Goal: Task Accomplishment & Management: Use online tool/utility

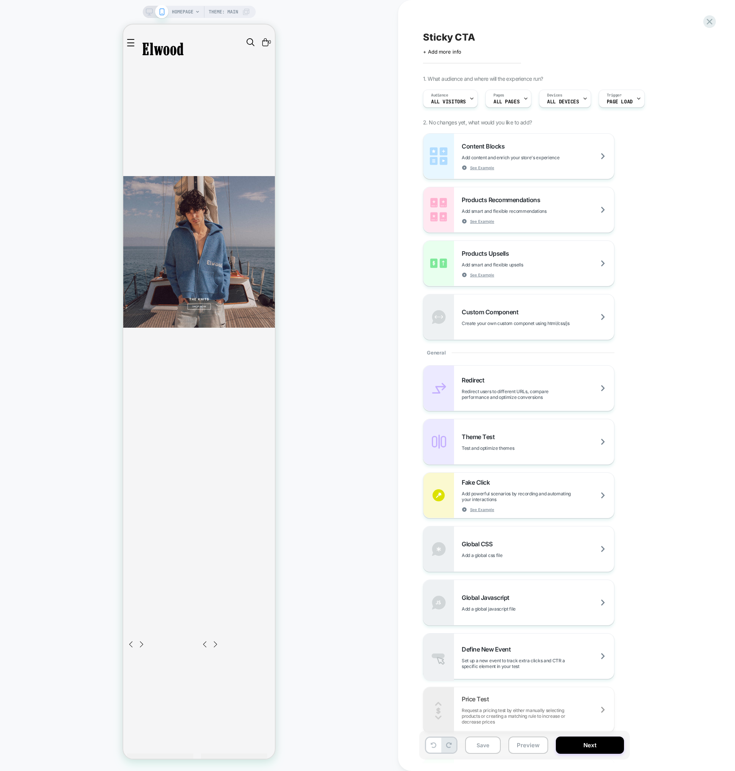
click at [675, 406] on div "Redirect Redirect users to different URLs, compare performance and optimize con…" at bounding box center [562, 548] width 279 height 367
click at [661, 665] on div "Redirect Redirect users to different URLs, compare performance and optimize con…" at bounding box center [562, 548] width 279 height 367
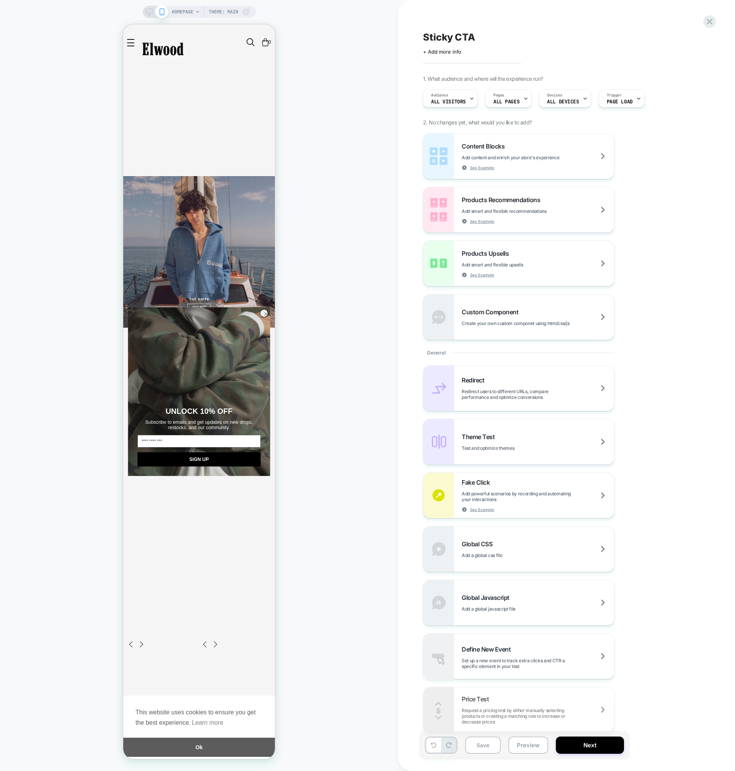
click at [677, 624] on div "Redirect Redirect users to different URLs, compare performance and optimize con…" at bounding box center [562, 548] width 279 height 367
click at [598, 742] on button "Next" at bounding box center [590, 744] width 68 height 17
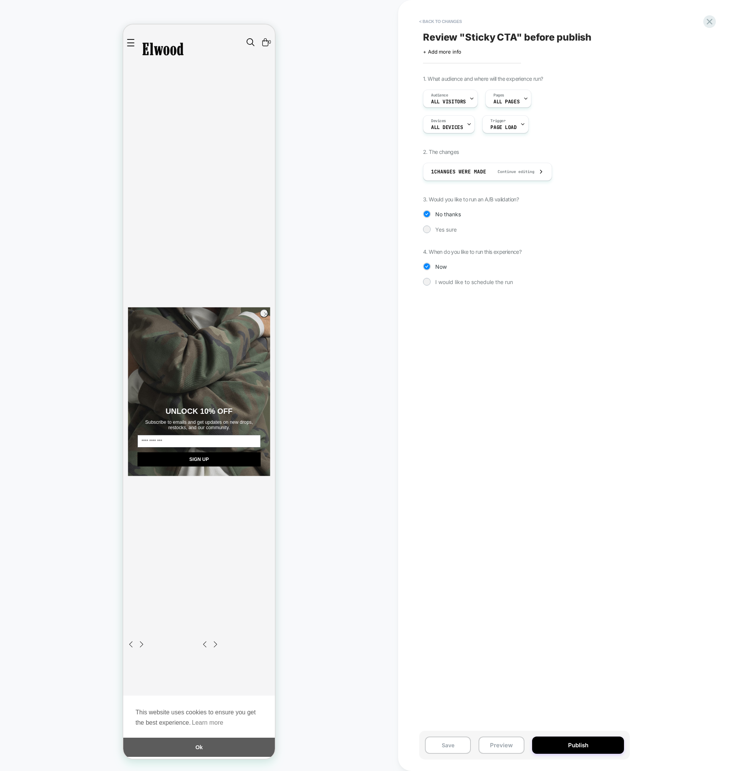
click at [580, 126] on div "Devices ALL DEVICES Trigger Page Load" at bounding box center [524, 124] width 203 height 18
click at [564, 106] on div "Audience All Visitors Pages ALL PAGES" at bounding box center [524, 99] width 203 height 18
click at [512, 98] on div "Pages ALL PAGES" at bounding box center [506, 98] width 41 height 17
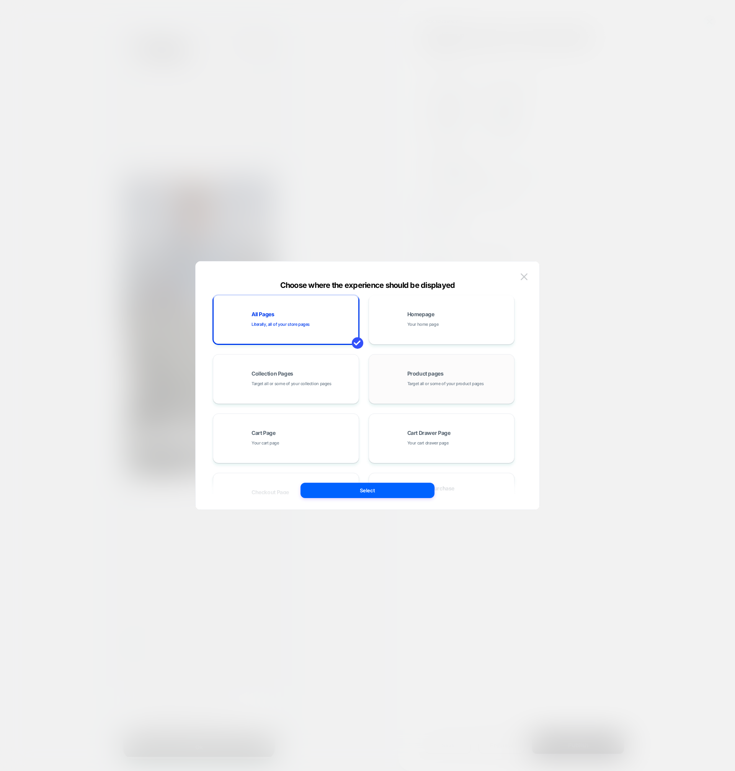
scroll to position [15, 0]
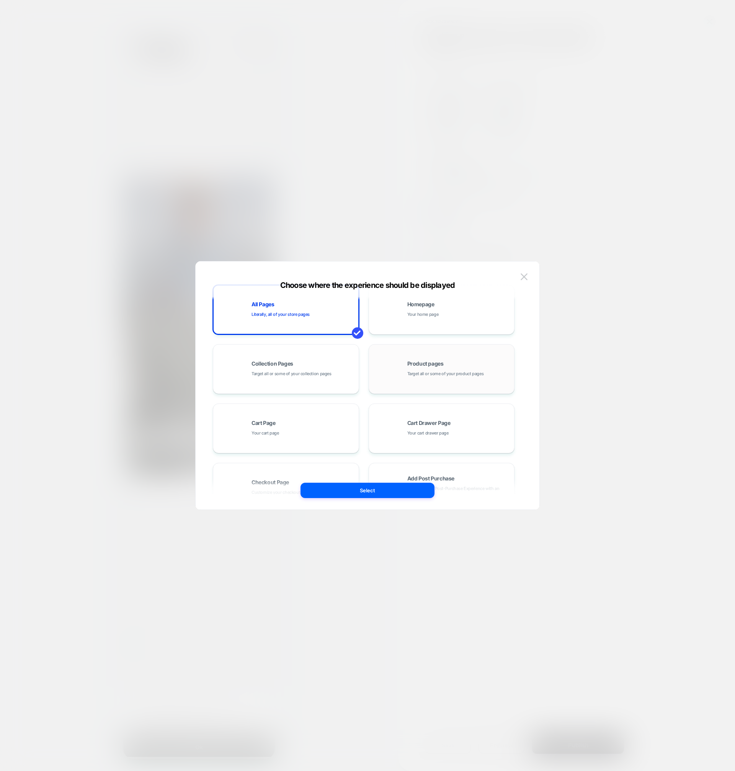
click at [431, 377] on div "Product pages Target all or some of your product pages" at bounding box center [442, 369] width 138 height 42
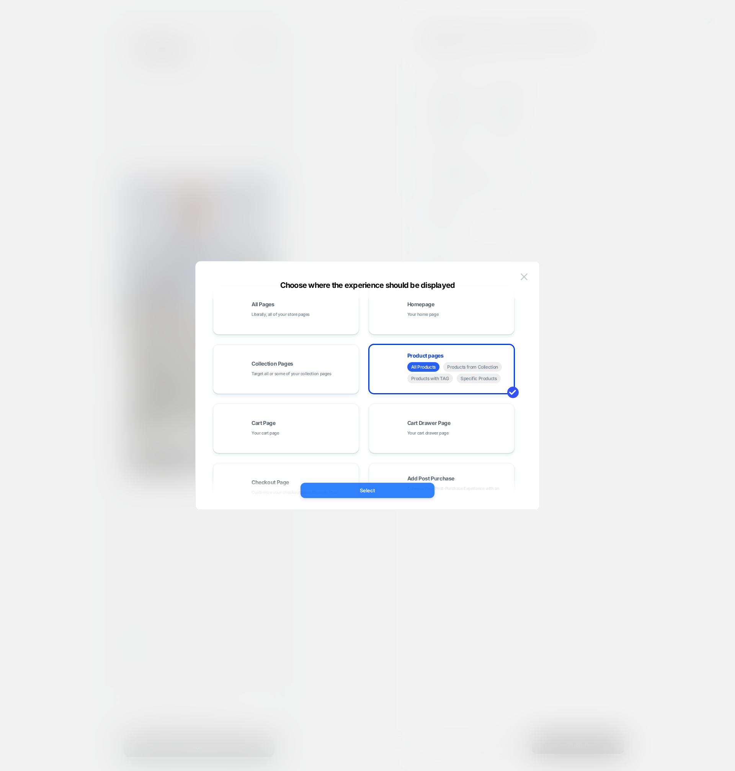
click at [378, 490] on button "Select" at bounding box center [367, 490] width 134 height 15
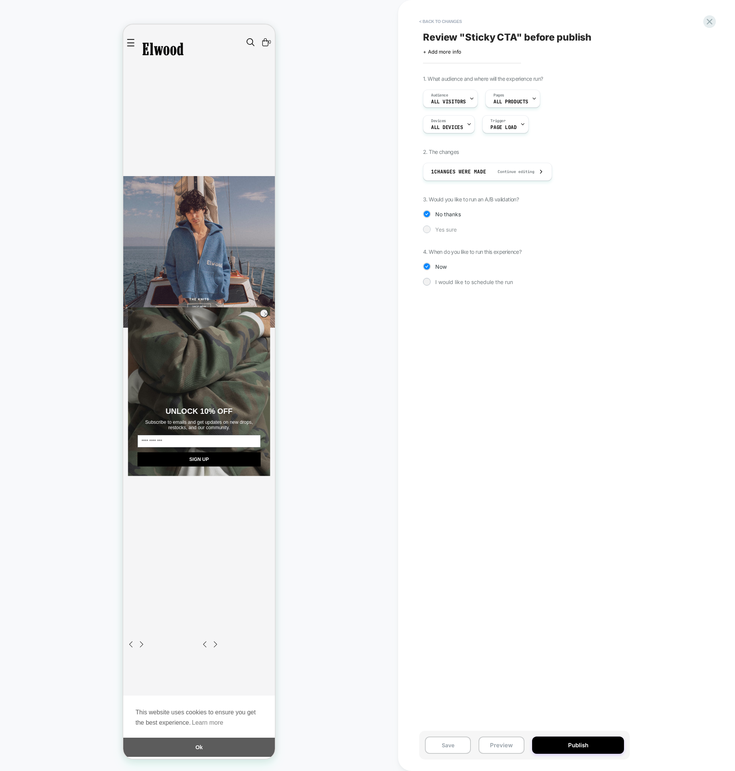
click at [443, 229] on span "Yes sure" at bounding box center [445, 229] width 21 height 7
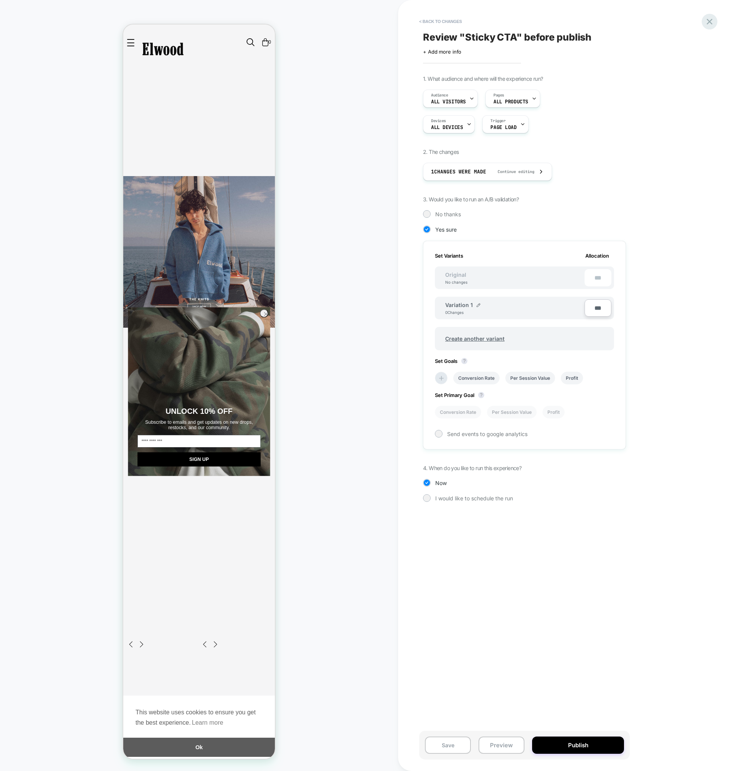
click at [710, 23] on icon at bounding box center [709, 22] width 6 height 6
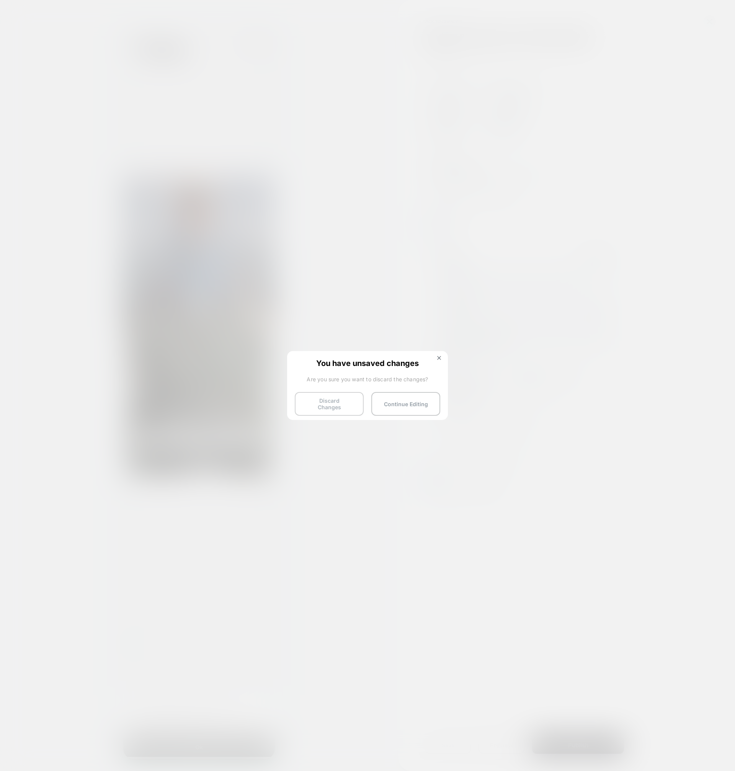
click at [334, 399] on button "Discard Changes" at bounding box center [329, 404] width 69 height 24
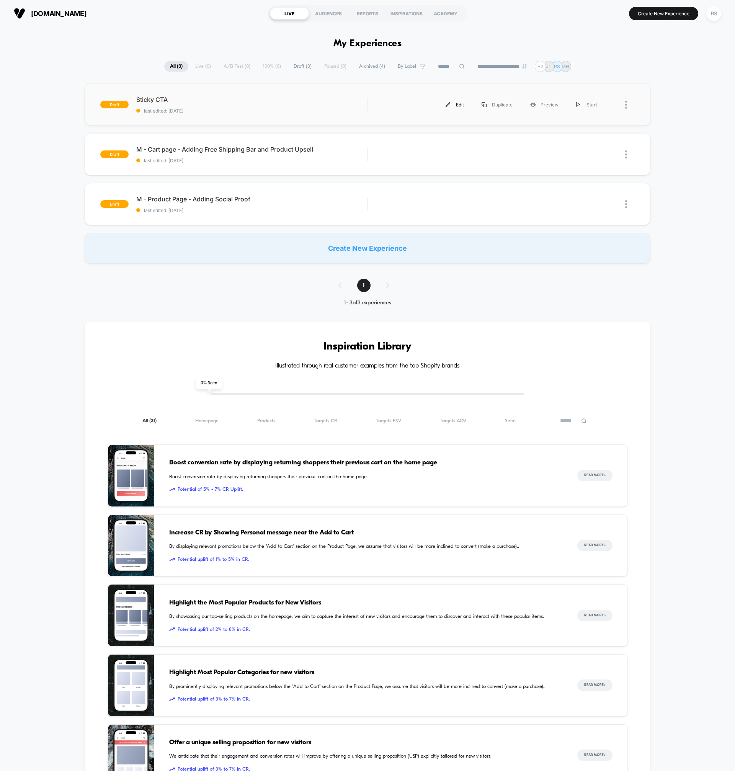
click at [461, 106] on div "Edit" at bounding box center [455, 104] width 36 height 17
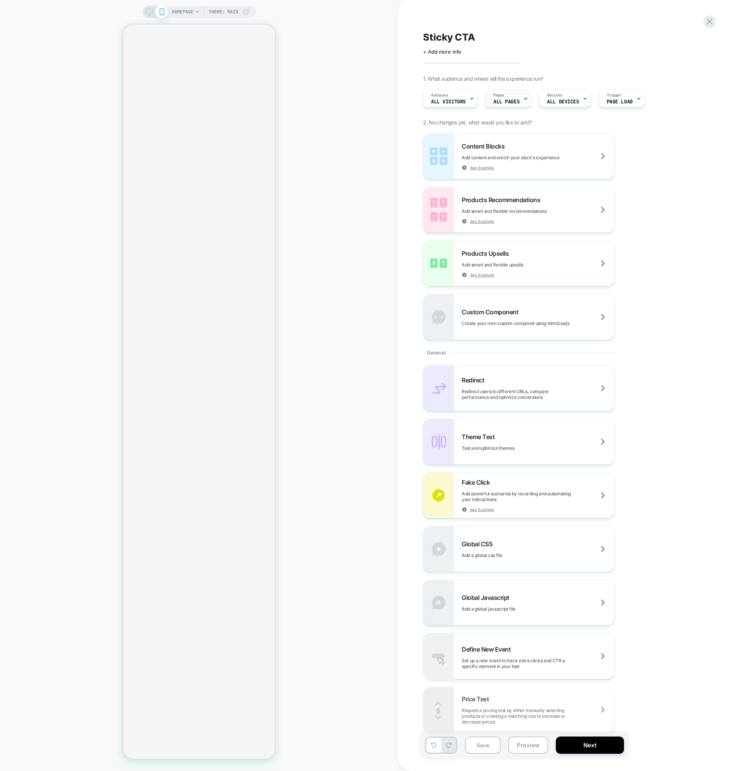
click at [515, 99] on span "ALL PAGES" at bounding box center [506, 101] width 26 height 5
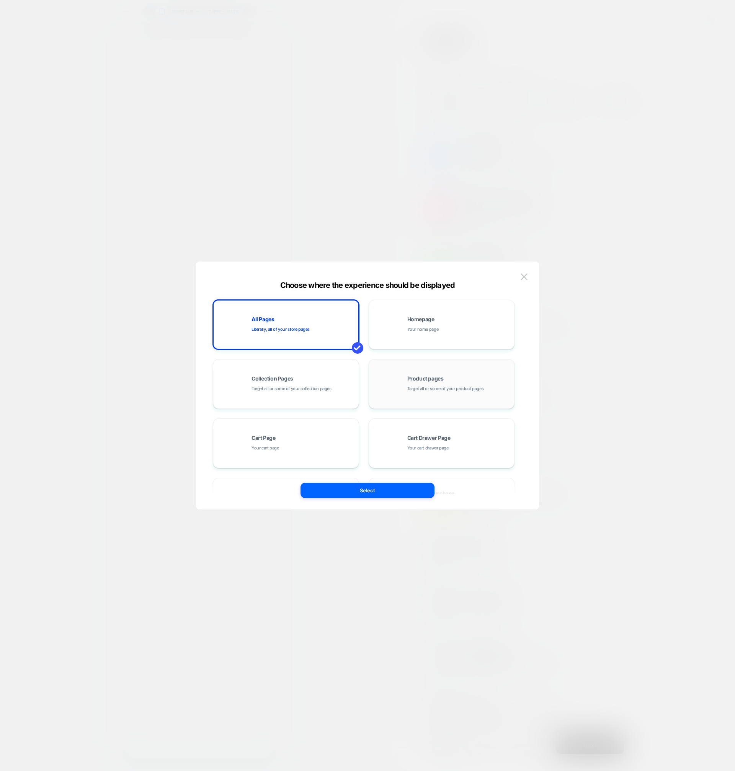
click at [419, 373] on div "Product pages Target all or some of your product pages" at bounding box center [442, 384] width 138 height 42
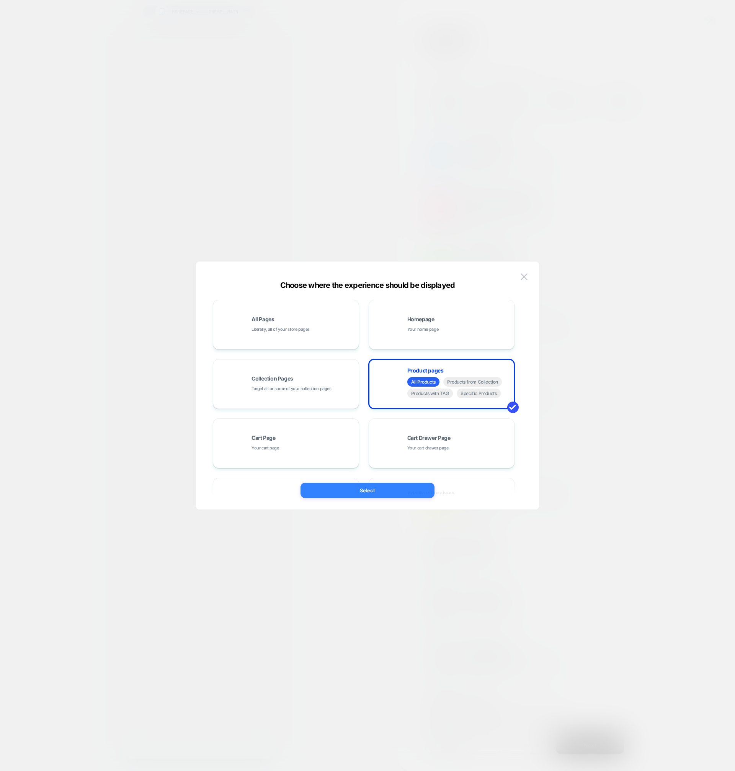
click at [377, 492] on button "Select" at bounding box center [367, 490] width 134 height 15
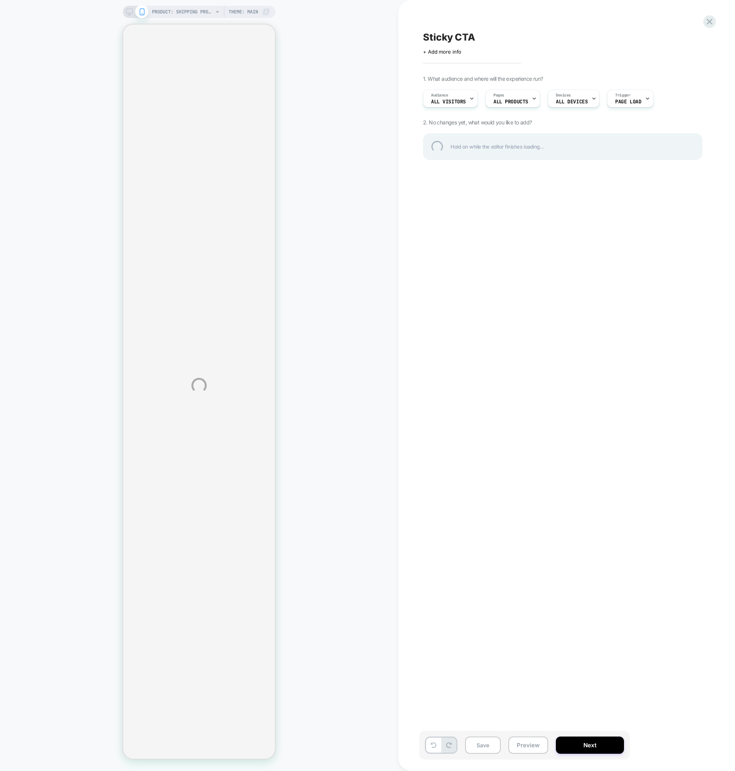
click at [581, 98] on div "PRODUCT: Shipping Protection by Route [routeins] PRODUCT: Shipping Protection b…" at bounding box center [367, 385] width 735 height 771
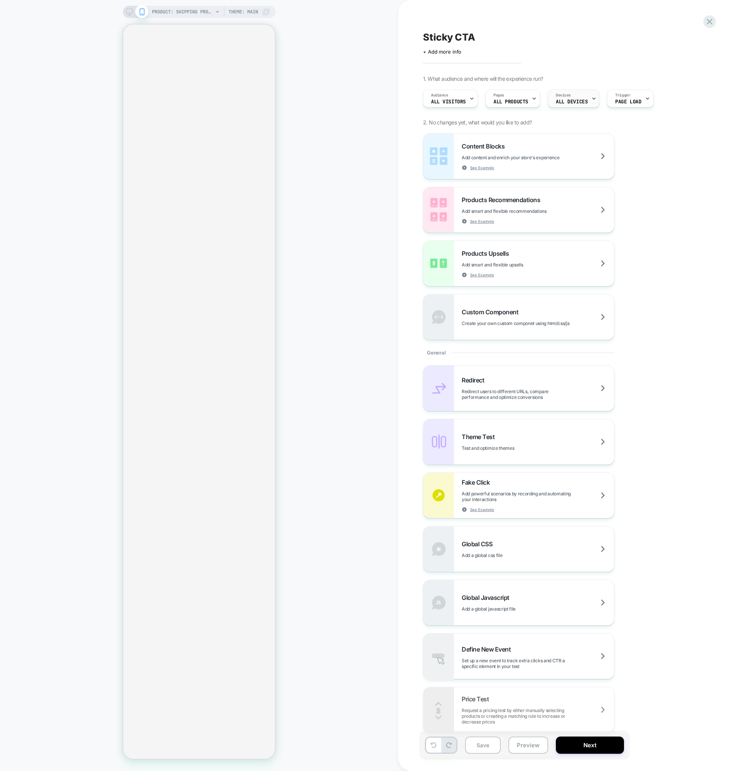
click at [580, 98] on div "Devices ALL DEVICES" at bounding box center [571, 98] width 47 height 17
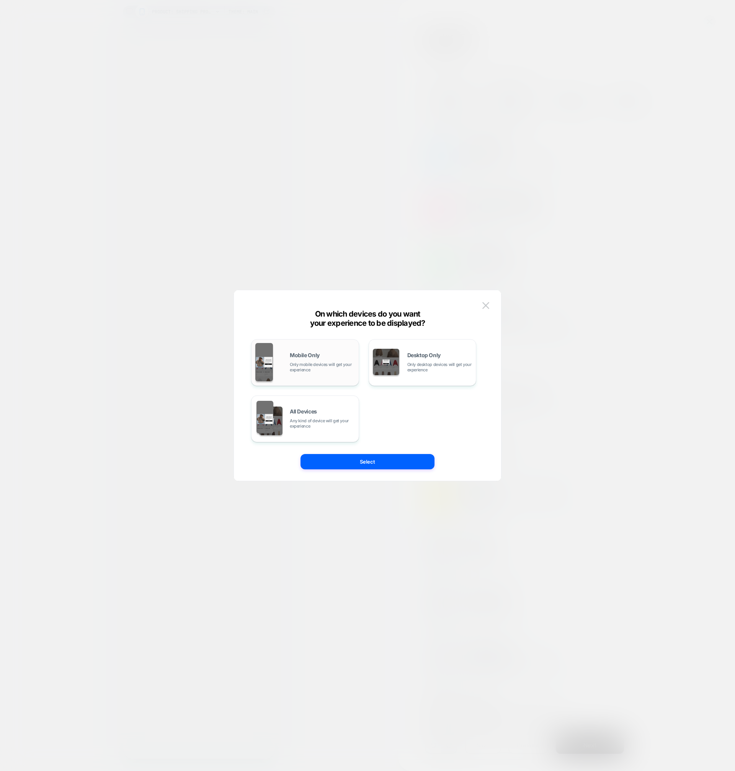
click at [324, 367] on span "Only mobile devices will get your experience" at bounding box center [322, 367] width 65 height 11
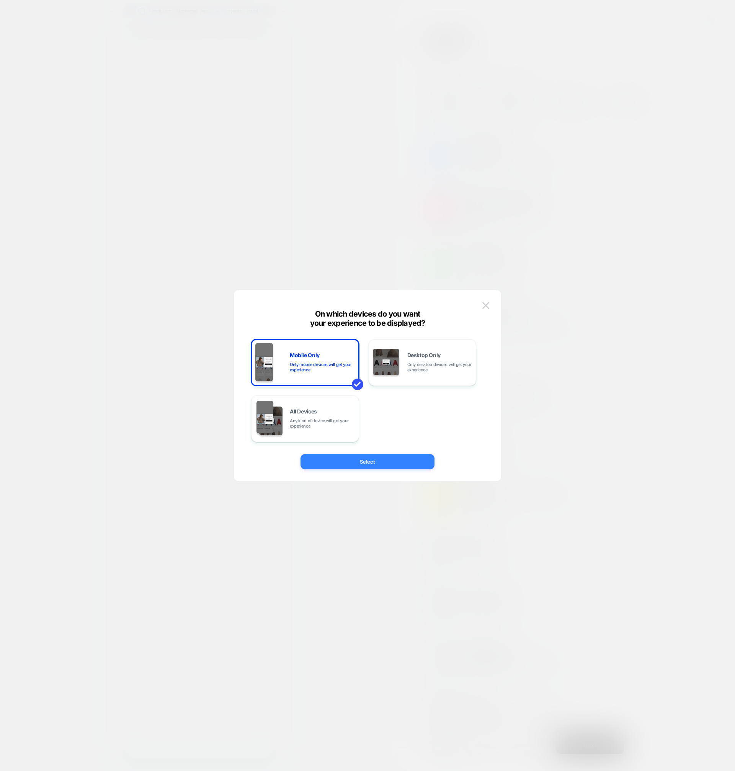
click at [364, 461] on button "Select" at bounding box center [367, 461] width 134 height 15
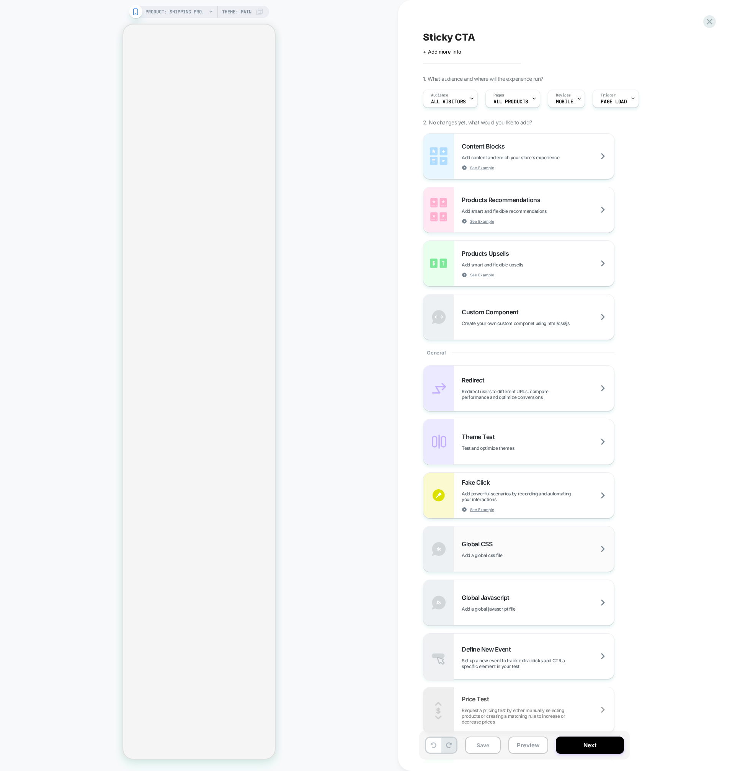
click at [508, 540] on div "Global CSS Add a global css file" at bounding box center [537, 549] width 152 height 18
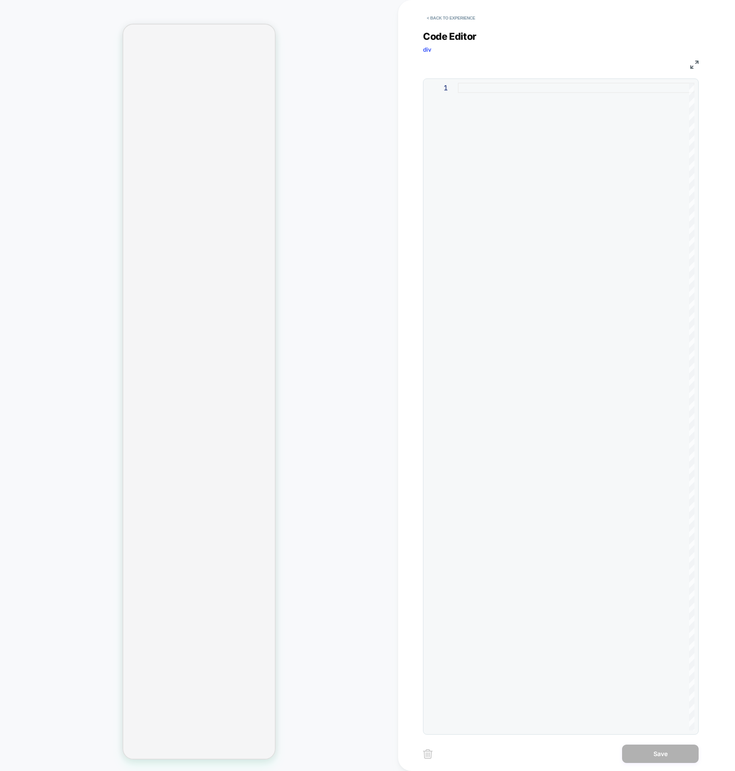
click at [523, 185] on div at bounding box center [576, 406] width 236 height 647
type textarea "**********"
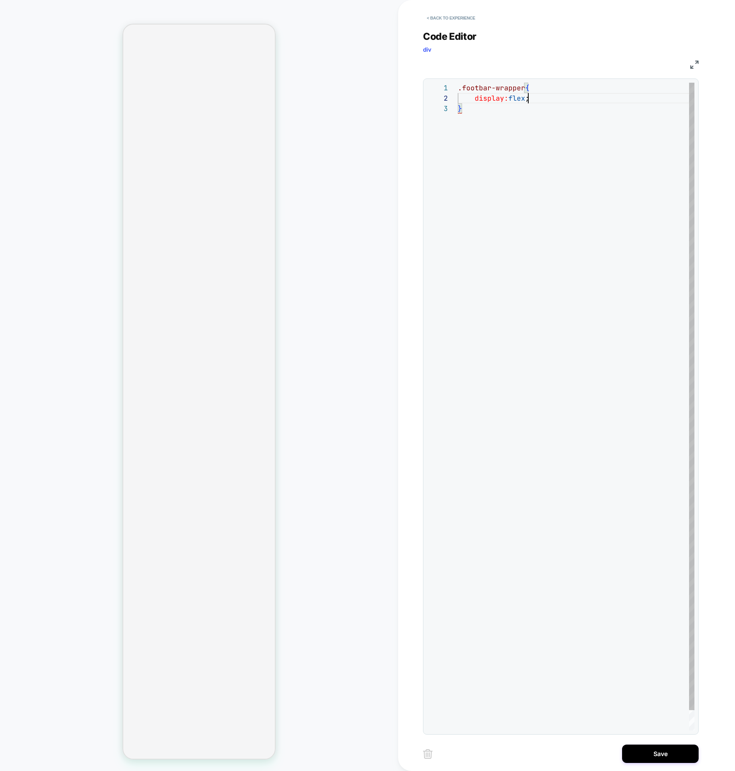
scroll to position [10, 70]
type textarea "**********"
click at [657, 751] on button "Save" at bounding box center [660, 753] width 77 height 18
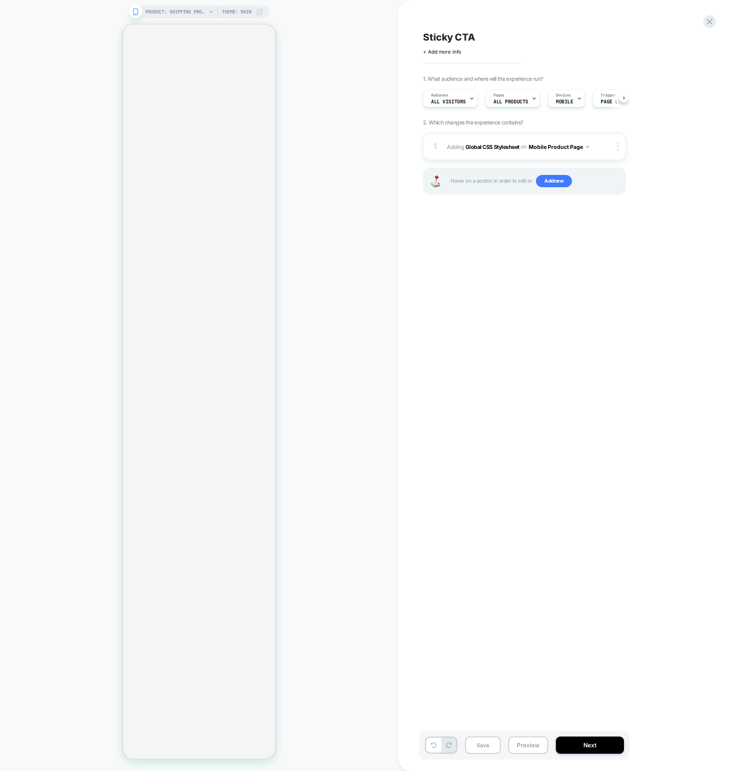
scroll to position [0, 0]
click at [592, 747] on button "Next" at bounding box center [590, 744] width 68 height 17
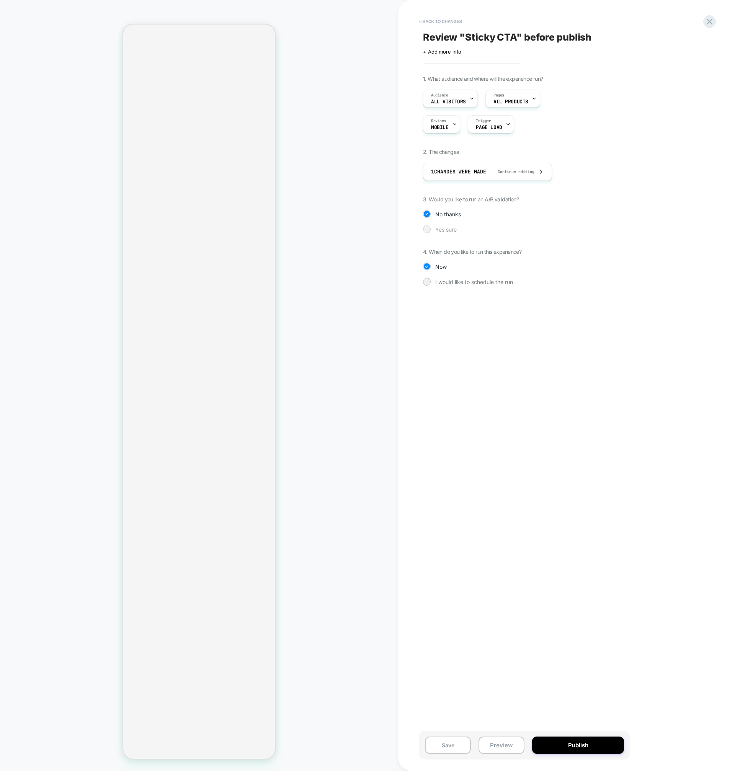
click at [432, 230] on div "Yes sure" at bounding box center [524, 229] width 203 height 8
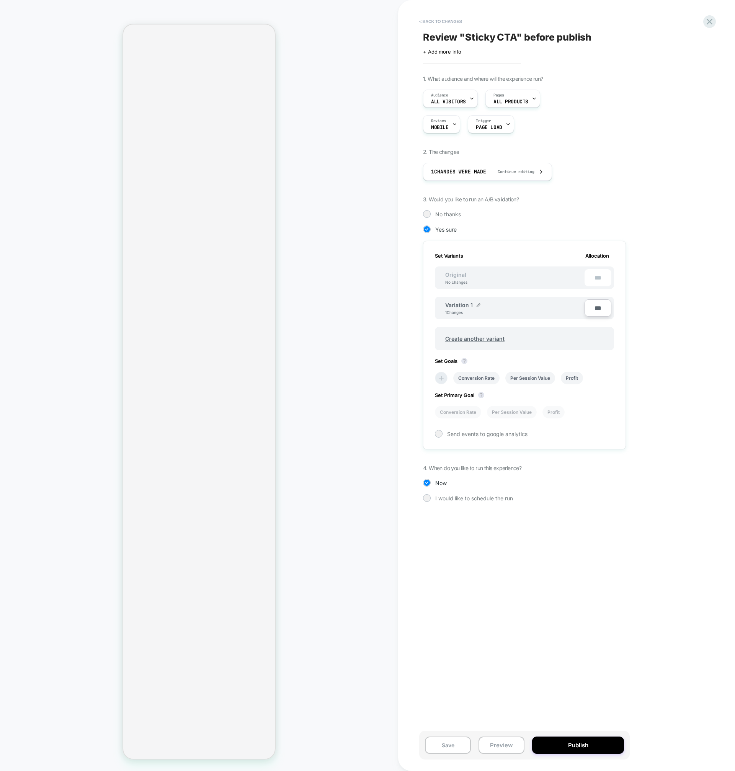
click at [437, 375] on icon at bounding box center [441, 378] width 8 height 8
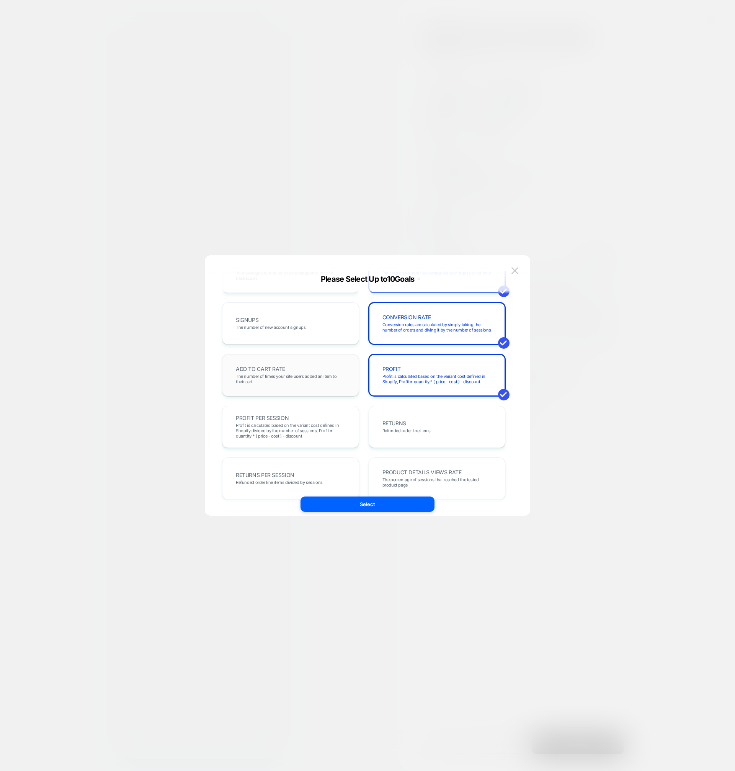
scroll to position [0, 0]
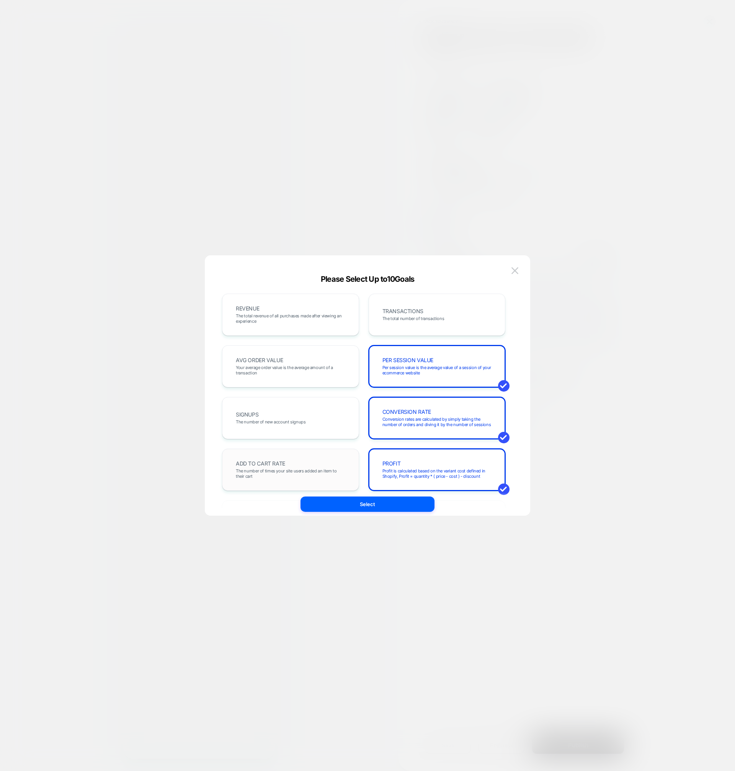
click at [290, 460] on div "ADD TO CART RATE The number of times your site users added an item to their cart" at bounding box center [290, 470] width 121 height 26
click at [398, 318] on span "The total number of transactions" at bounding box center [413, 318] width 62 height 5
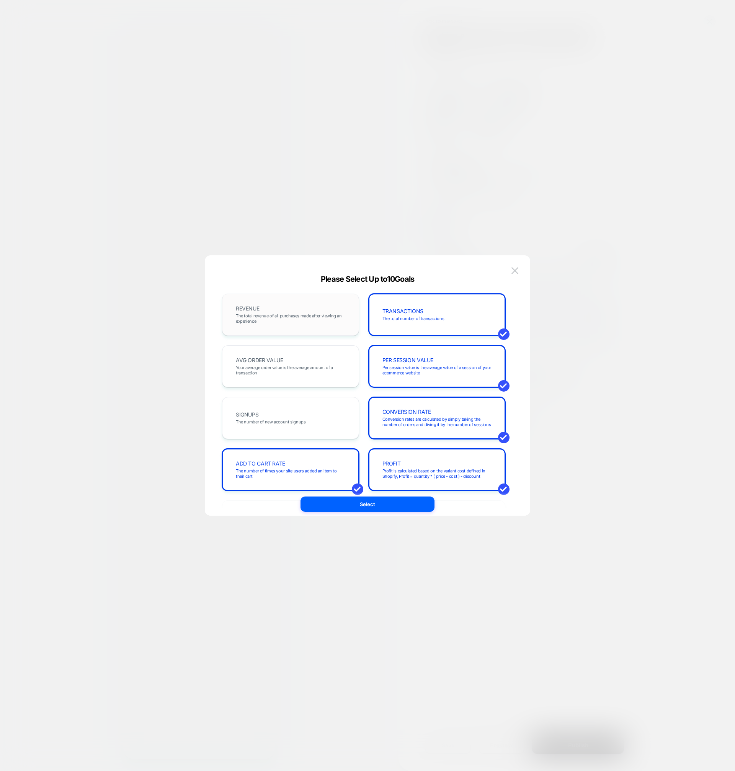
click at [310, 318] on span "The total revenue of all purchases made after viewing an experience" at bounding box center [290, 318] width 109 height 11
click at [288, 366] on span "Your average order value is the average amount of a transaction" at bounding box center [290, 370] width 109 height 11
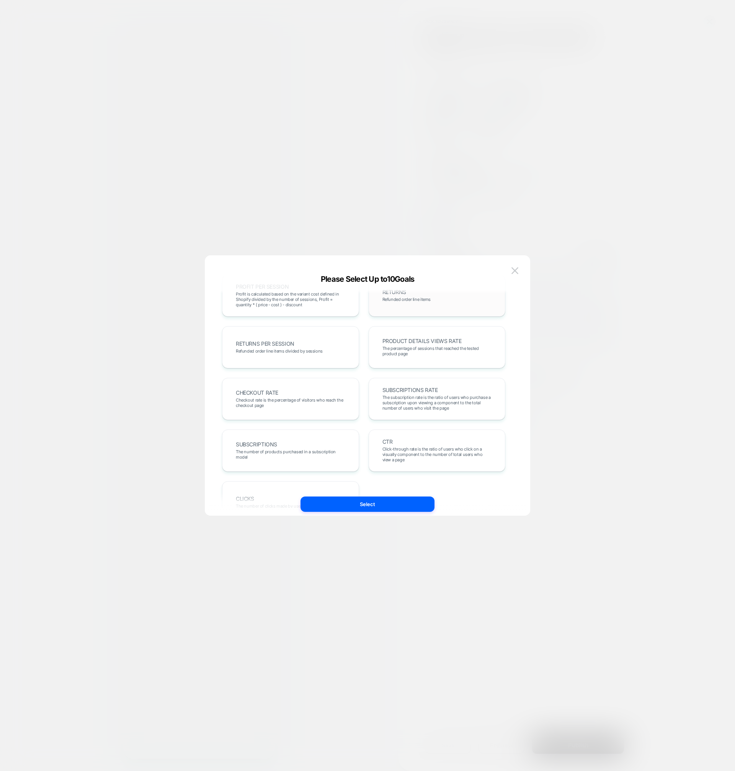
scroll to position [264, 0]
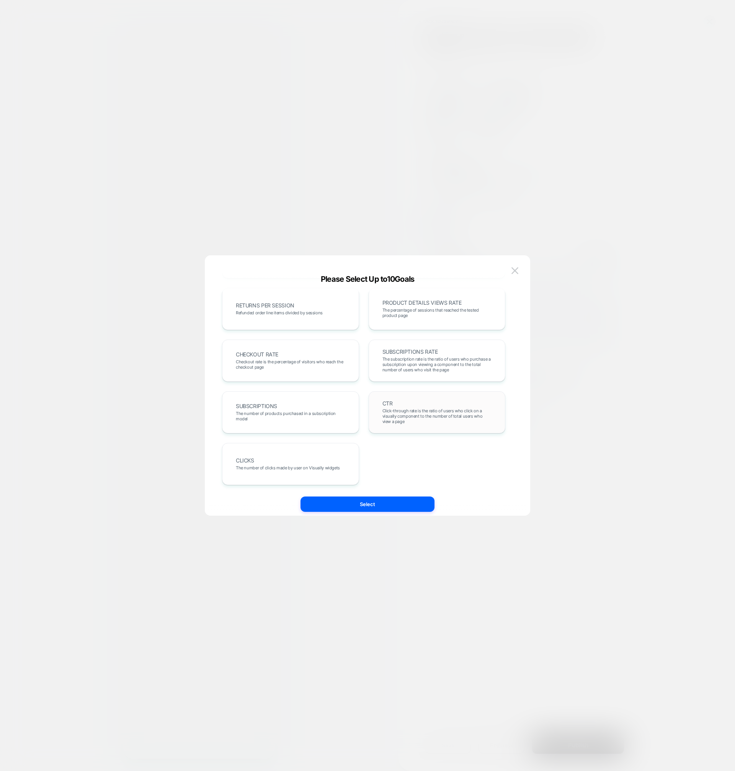
click at [422, 398] on div "CTR Click-through rate is the ratio of users who click on a visually component …" at bounding box center [437, 412] width 137 height 42
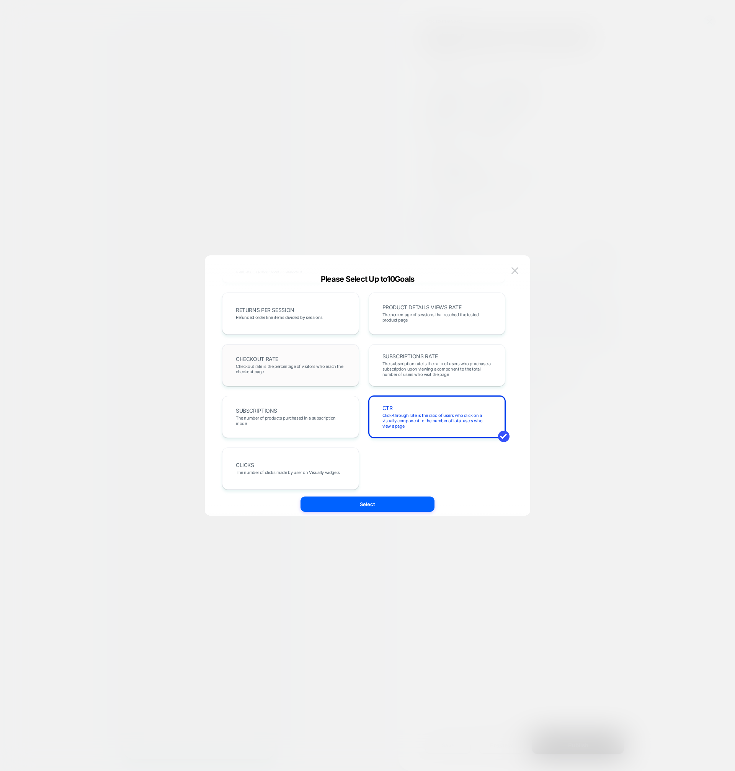
click at [333, 373] on span "Checkout rate is the percentage of visitors who reach the checkout page" at bounding box center [290, 369] width 109 height 11
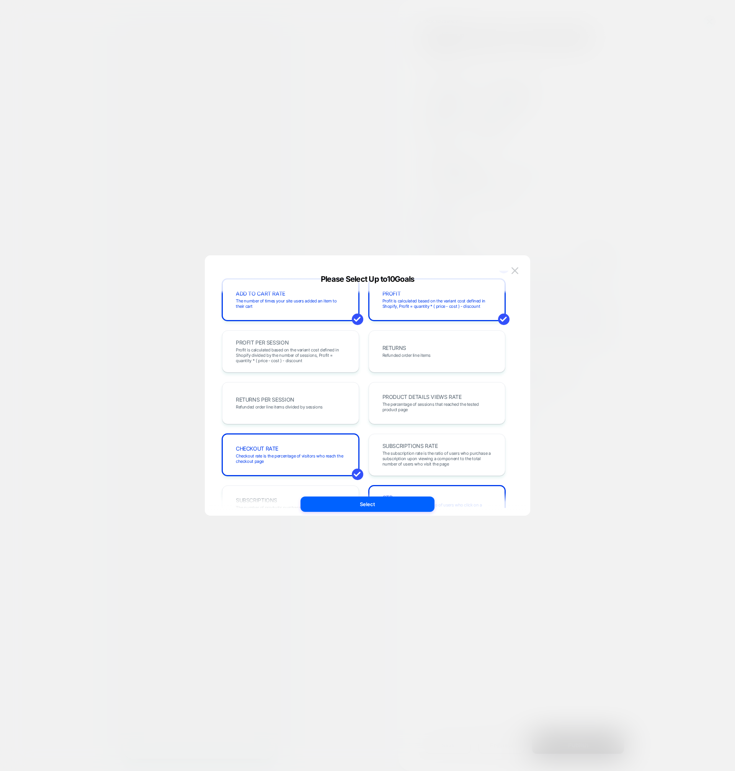
scroll to position [264, 0]
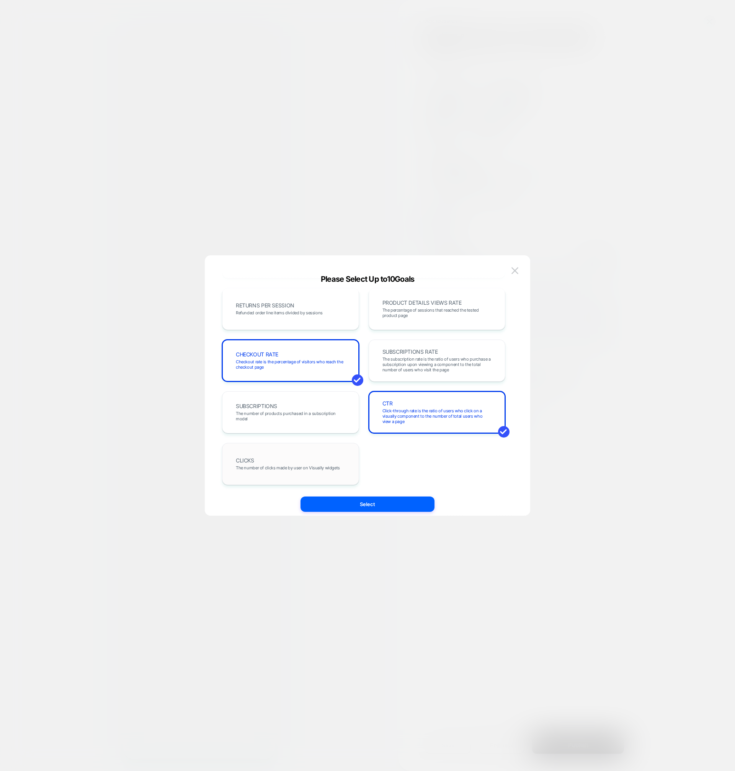
click at [308, 457] on div "CLICKS The number of clicks made by user on Visually widgets" at bounding box center [290, 464] width 121 height 26
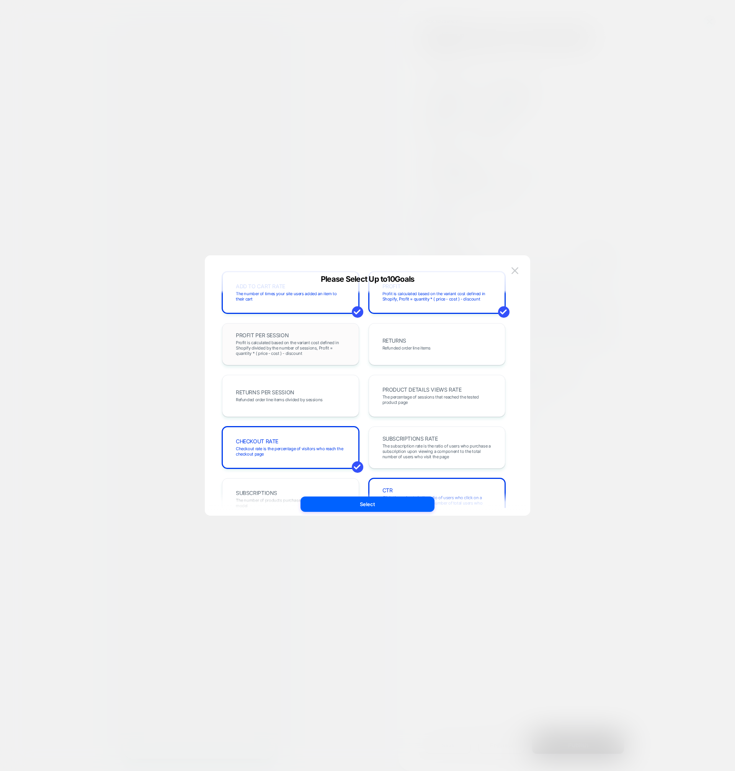
click at [319, 346] on span "Profit is calculated based on the variant cost defined in Shopify divided by th…" at bounding box center [290, 348] width 109 height 16
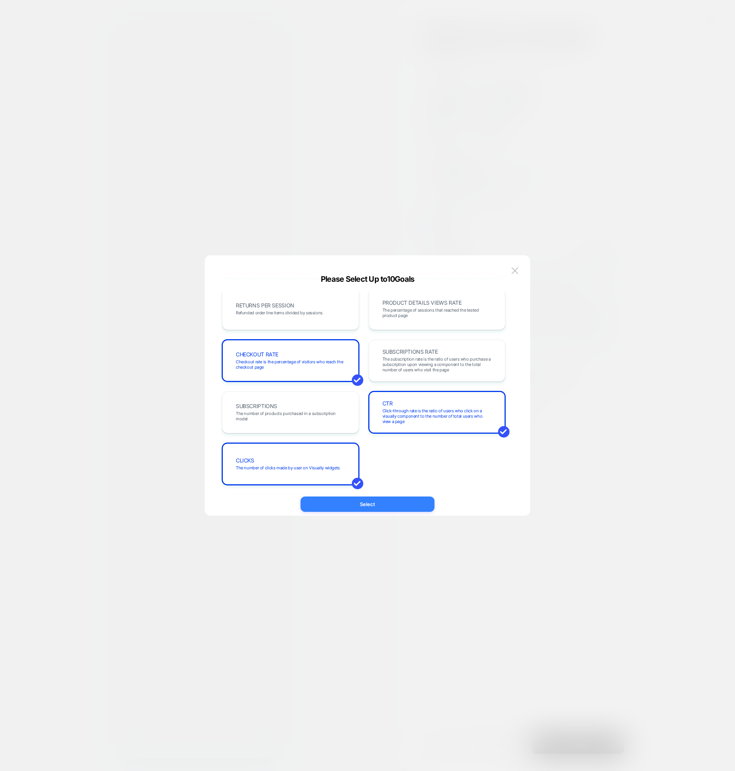
click at [378, 508] on button "Select" at bounding box center [367, 503] width 134 height 15
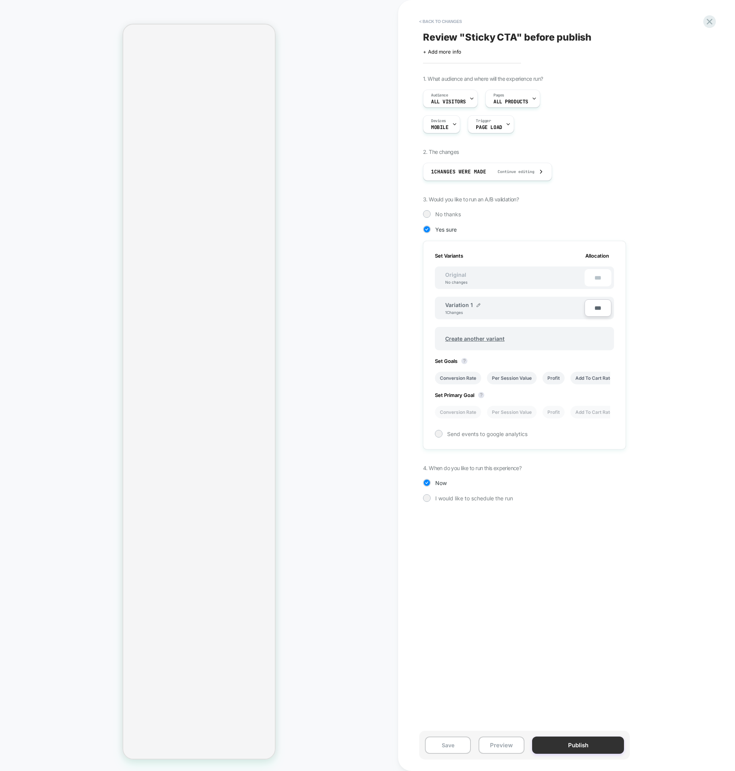
click at [576, 745] on button "Publish" at bounding box center [578, 744] width 92 height 17
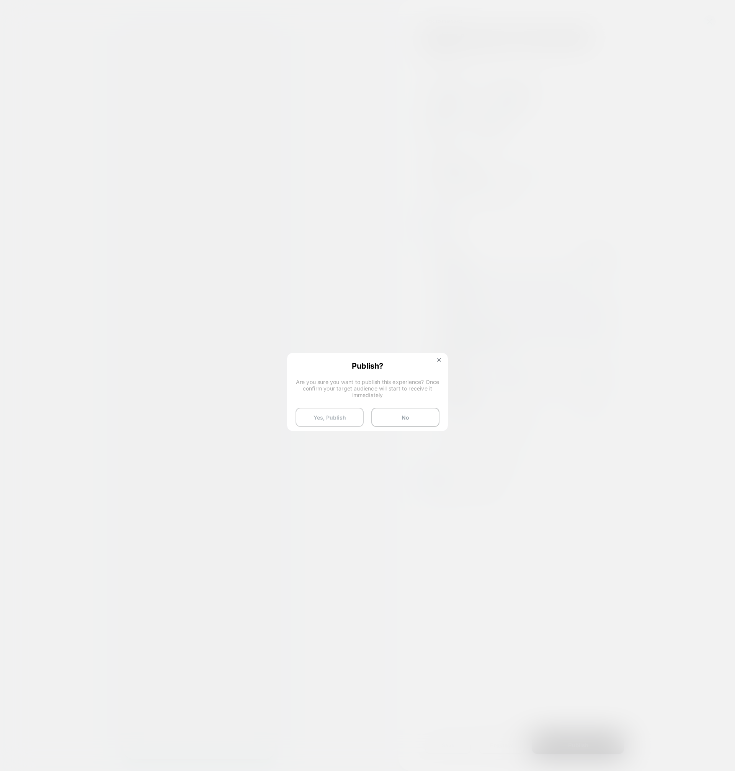
click at [339, 417] on button "Yes, Publish" at bounding box center [329, 417] width 68 height 19
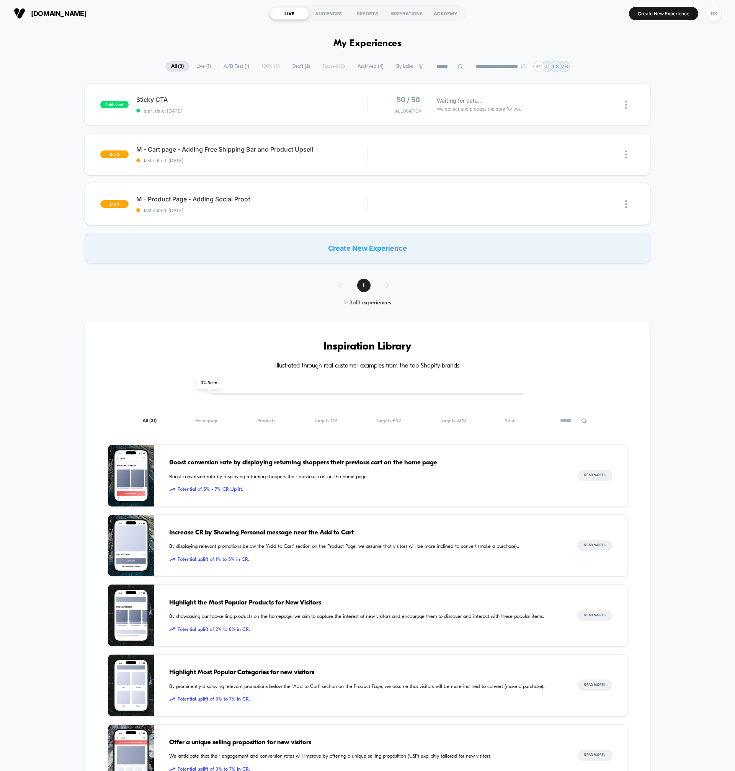
click at [674, 114] on div "published Sticky CTA start date: [DATE] 50 / 50 Allocation Waiting for data... …" at bounding box center [367, 173] width 735 height 180
click at [603, 106] on icon at bounding box center [606, 105] width 6 height 6
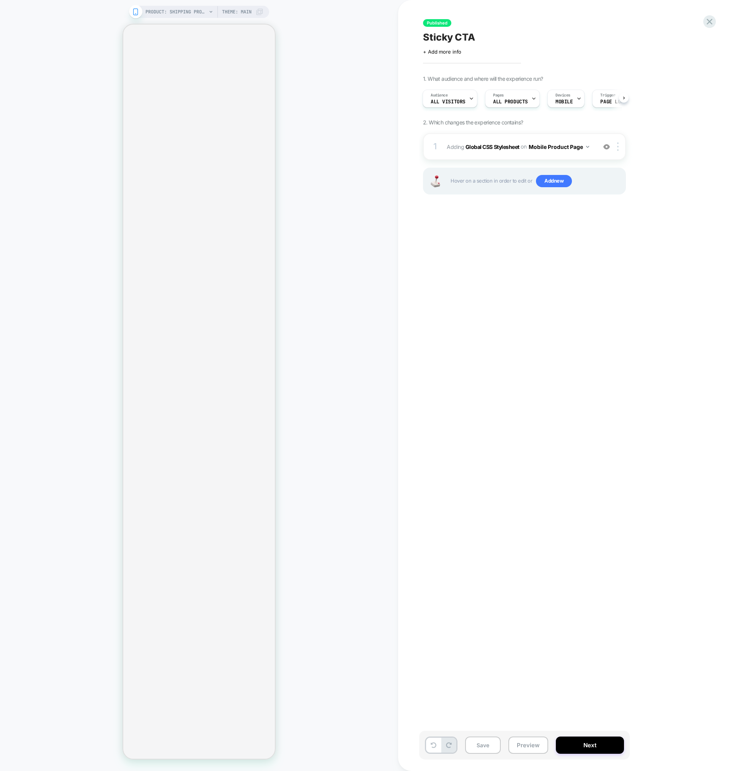
scroll to position [0, 2]
click at [538, 147] on button "Mobile Product Page" at bounding box center [558, 146] width 60 height 11
click at [619, 147] on div at bounding box center [619, 146] width 13 height 8
click at [479, 144] on b "Global CSS Stylesheet" at bounding box center [492, 146] width 54 height 7
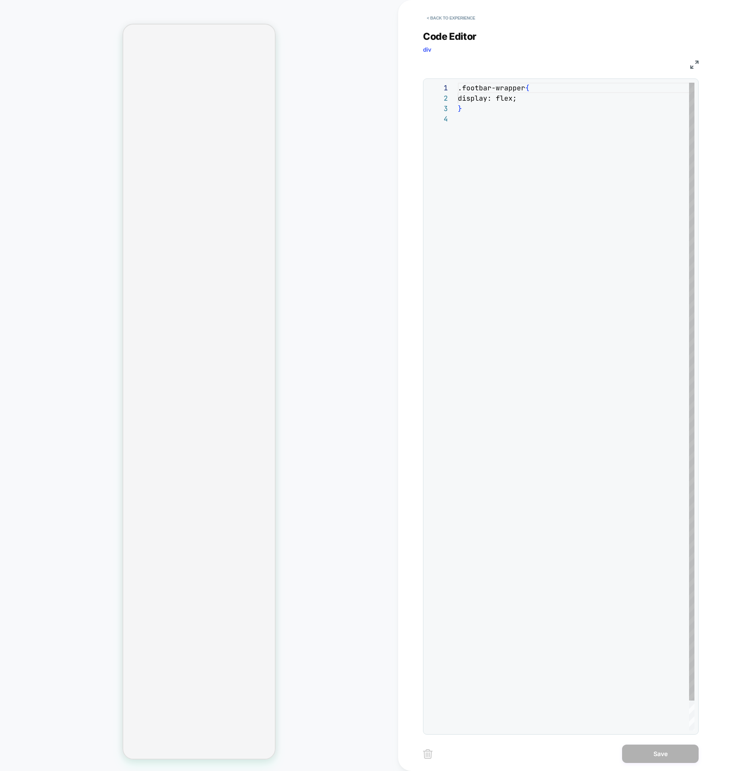
scroll to position [31, 0]
click at [520, 101] on div ".footbar-wrapper { display: flex ; }" at bounding box center [576, 422] width 236 height 678
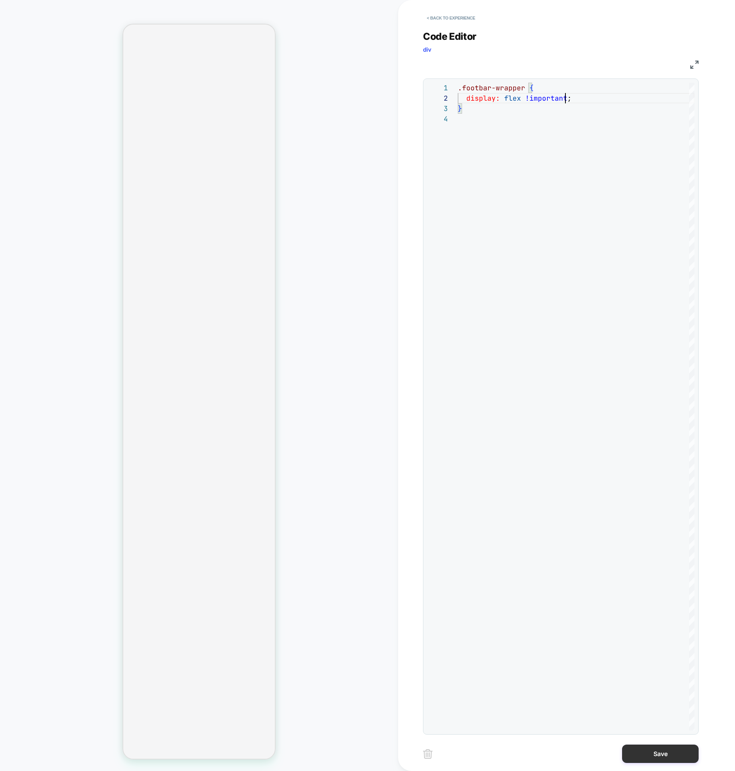
type textarea "**********"
click at [649, 752] on button "Save" at bounding box center [660, 753] width 77 height 18
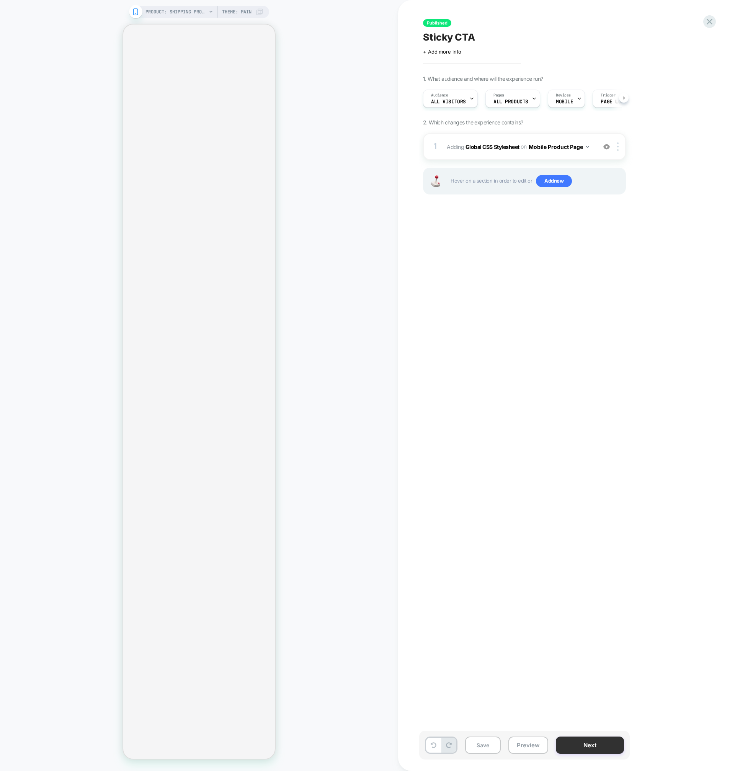
scroll to position [0, 0]
click at [592, 743] on button "Next" at bounding box center [590, 744] width 68 height 17
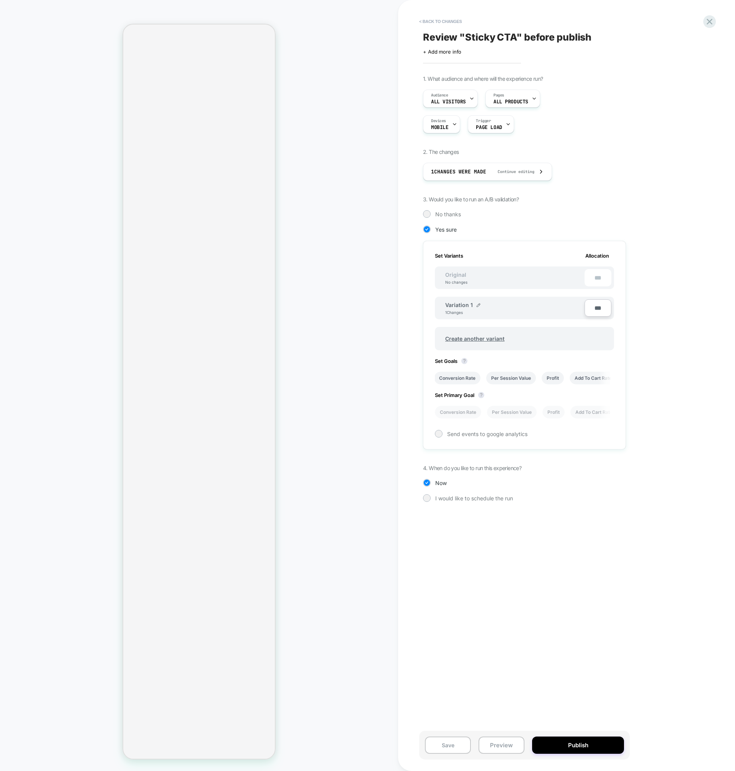
scroll to position [0, 1]
click at [593, 745] on button "Publish" at bounding box center [578, 744] width 92 height 17
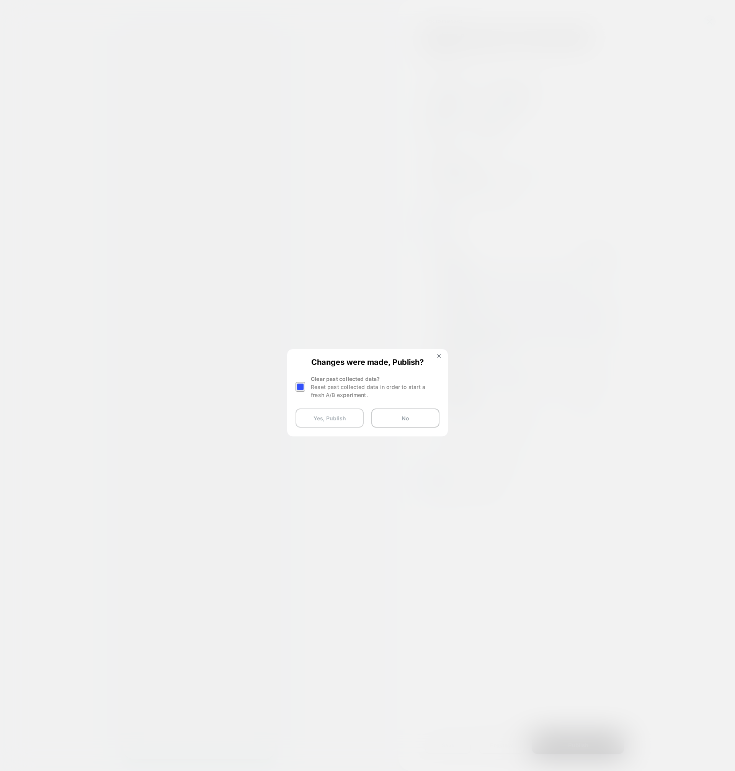
click at [315, 422] on button "Yes, Publish" at bounding box center [329, 417] width 68 height 19
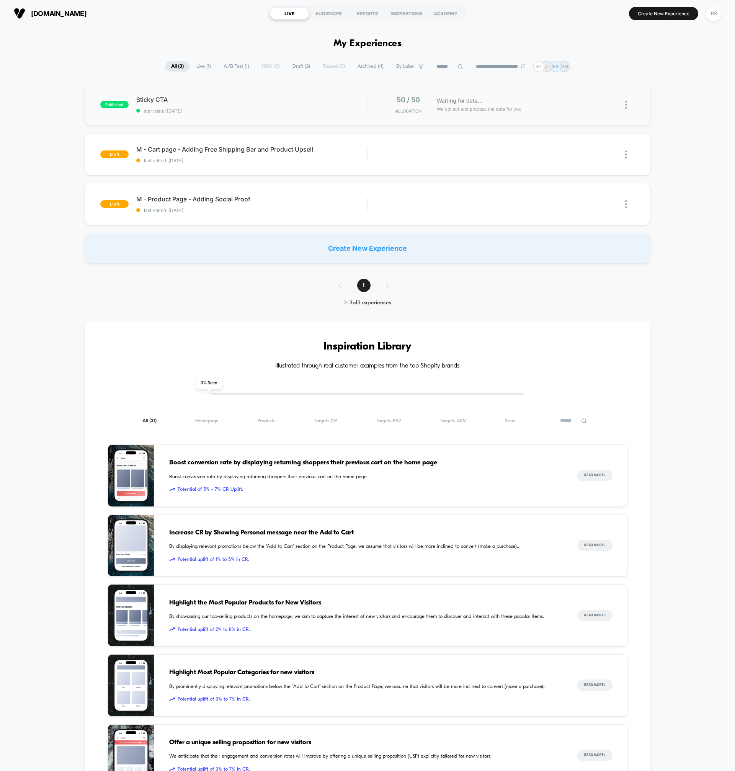
click at [625, 104] on img at bounding box center [626, 105] width 2 height 8
click at [583, 112] on div "Preview Link" at bounding box center [586, 113] width 69 height 17
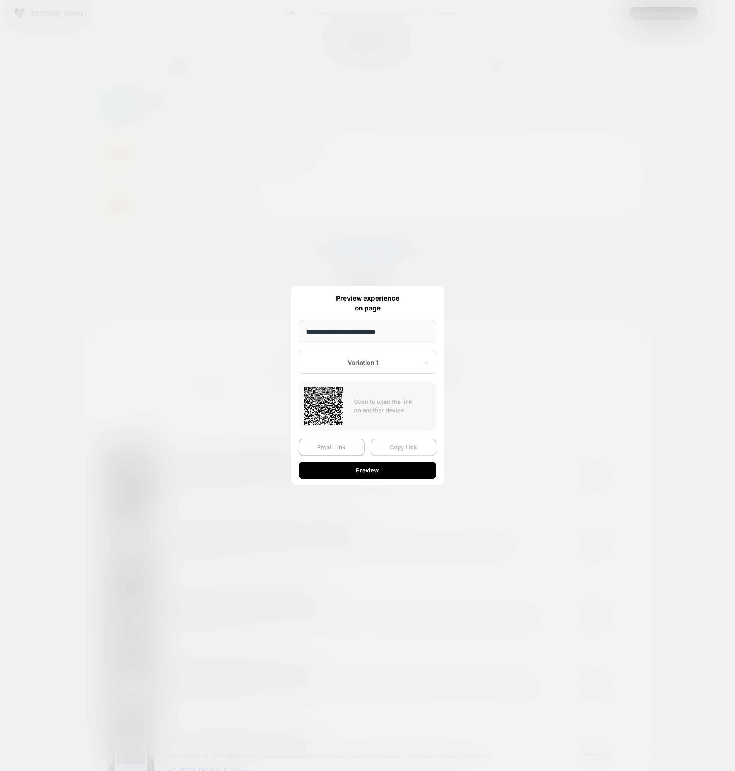
click at [388, 447] on button "Copy Link" at bounding box center [403, 447] width 66 height 17
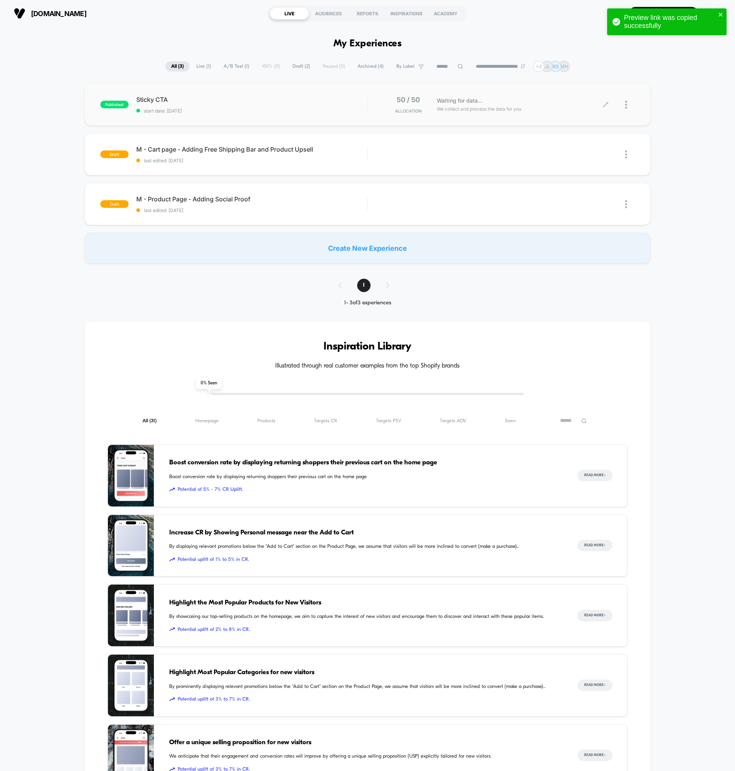
click at [670, 254] on div "published Sticky CTA start date: [DATE] 50 / 50 Allocation Waiting for data... …" at bounding box center [367, 173] width 735 height 180
